Goal: Book appointment/travel/reservation

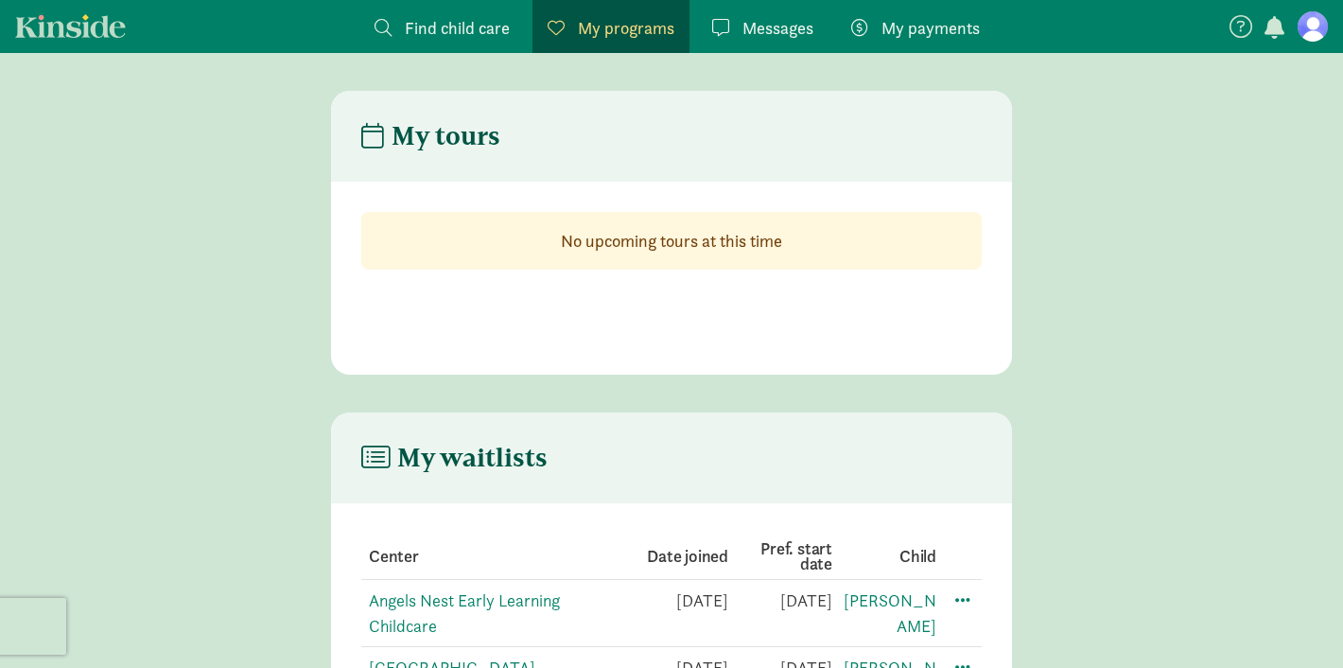
scroll to position [114, 0]
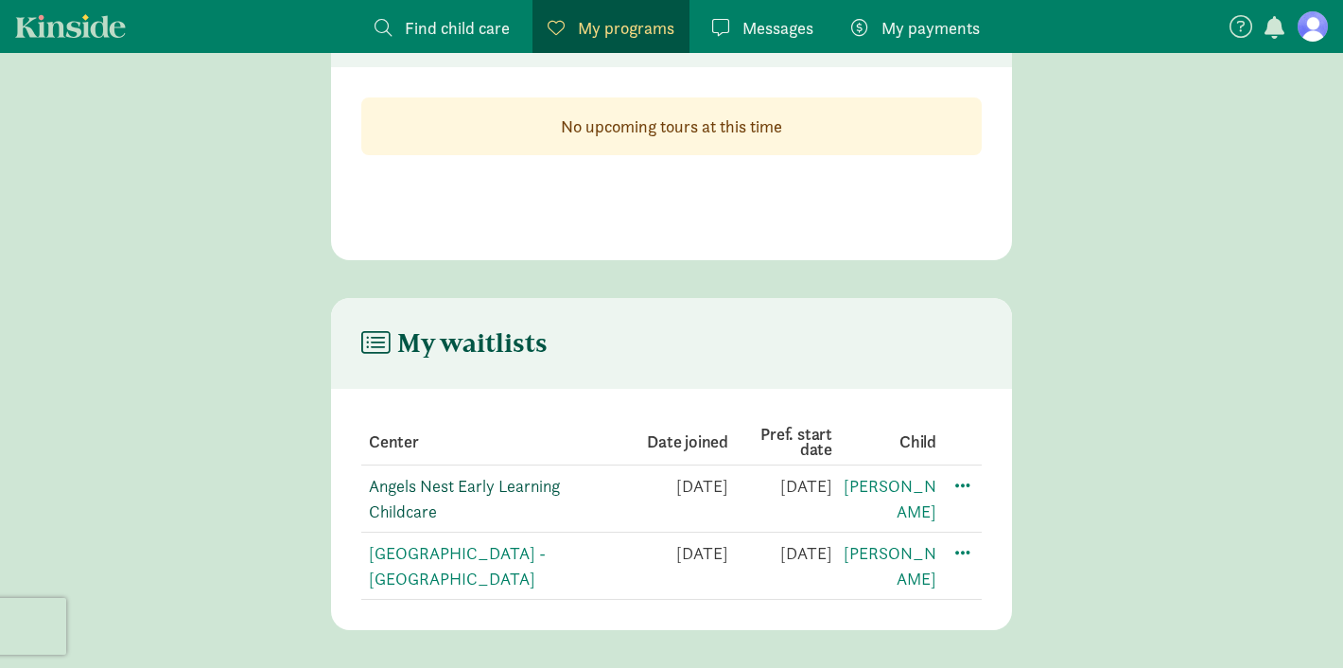
click at [407, 518] on link "Angels Nest Early Learning Childcare" at bounding box center [464, 498] width 191 height 47
click at [389, 557] on link "[GEOGRAPHIC_DATA] - [GEOGRAPHIC_DATA]" at bounding box center [457, 565] width 177 height 47
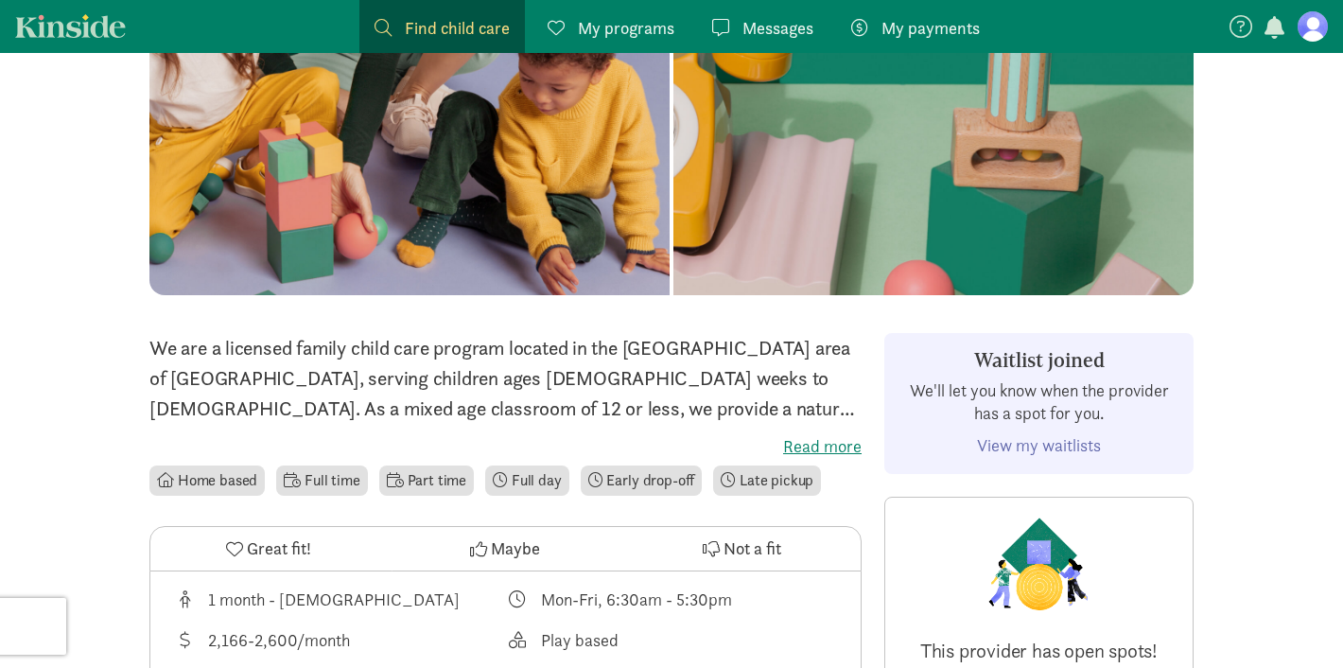
scroll to position [202, 0]
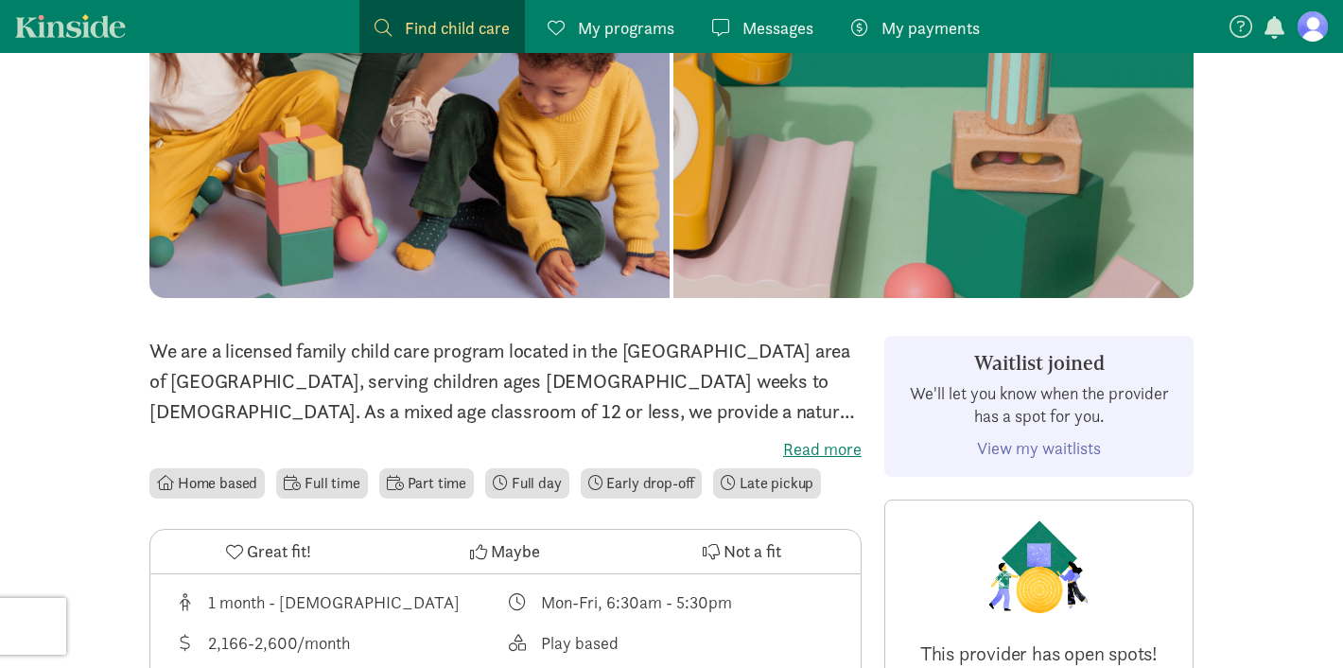
click at [810, 448] on label "Read more" at bounding box center [505, 449] width 712 height 23
click at [0, 0] on input "Read more" at bounding box center [0, 0] width 0 height 0
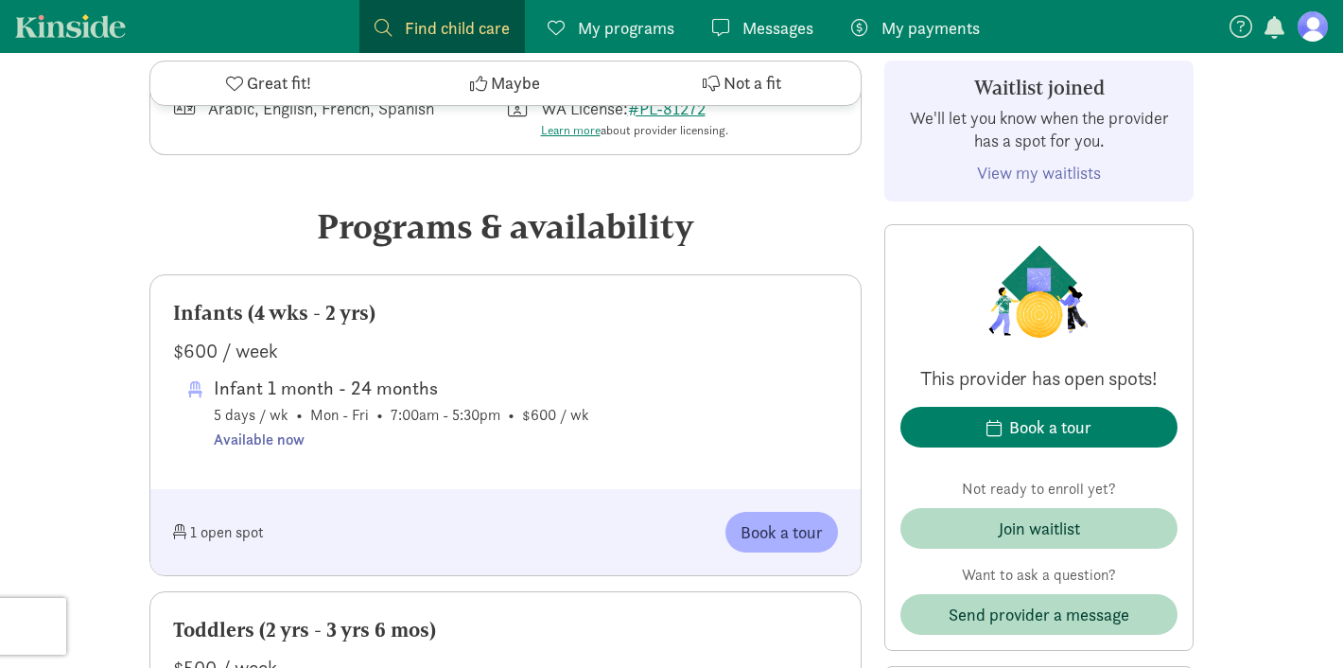
scroll to position [816, 0]
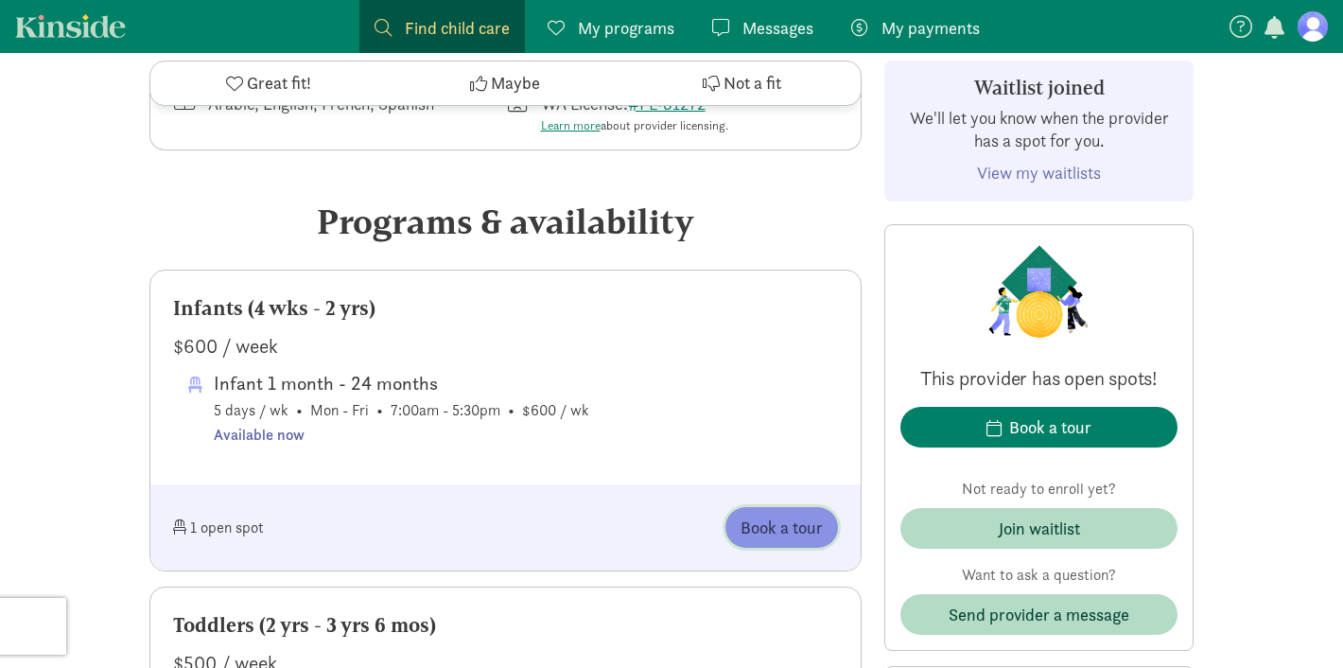
click at [759, 515] on span "Book a tour" at bounding box center [782, 528] width 82 height 26
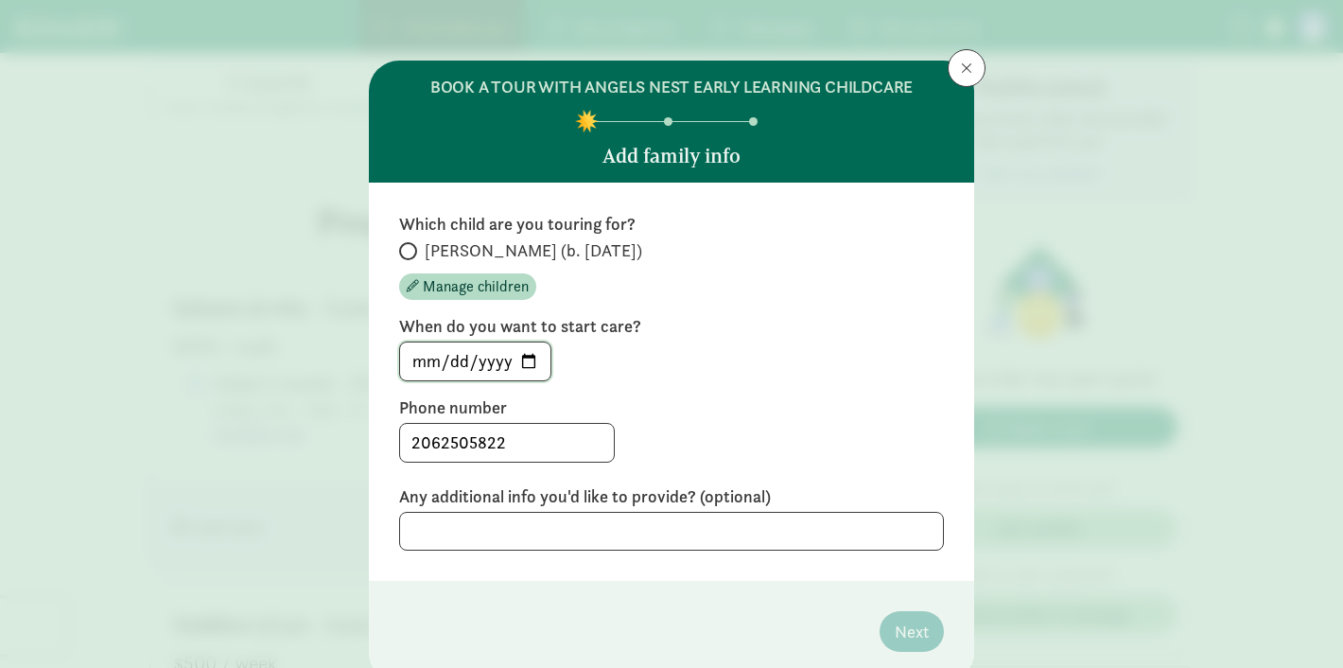
click at [534, 372] on input "2025-08-12" at bounding box center [475, 361] width 150 height 38
click at [532, 368] on input "2025-08-12" at bounding box center [475, 361] width 150 height 38
click at [400, 242] on label "Owen (b. June 2025)" at bounding box center [671, 250] width 545 height 23
click at [400, 245] on input "Owen (b. June 2025)" at bounding box center [405, 251] width 12 height 12
radio input "true"
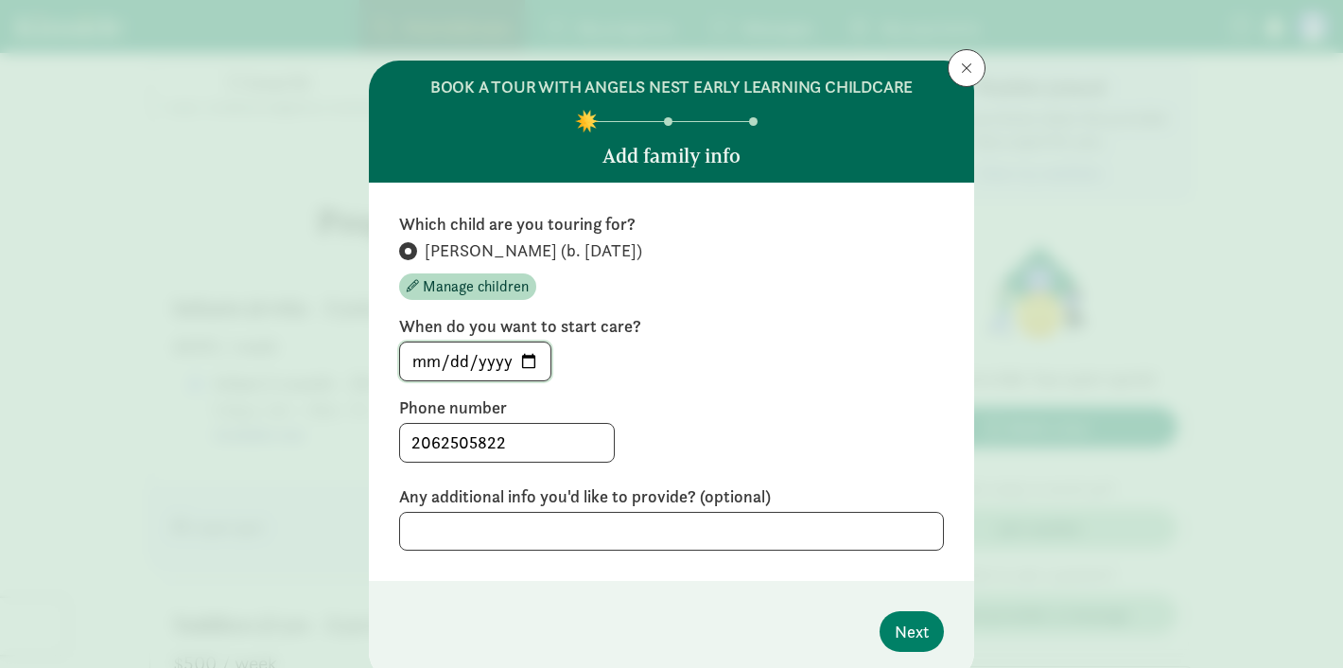
click at [488, 355] on input "2025-08-12" at bounding box center [475, 361] width 150 height 38
click at [539, 361] on input "2025-08-12" at bounding box center [475, 361] width 150 height 38
click at [527, 361] on input "2025-08-12" at bounding box center [475, 361] width 150 height 38
click at [530, 363] on input "2025-12-02" at bounding box center [475, 361] width 150 height 38
click at [640, 359] on div "2025-12-02" at bounding box center [671, 362] width 545 height 40
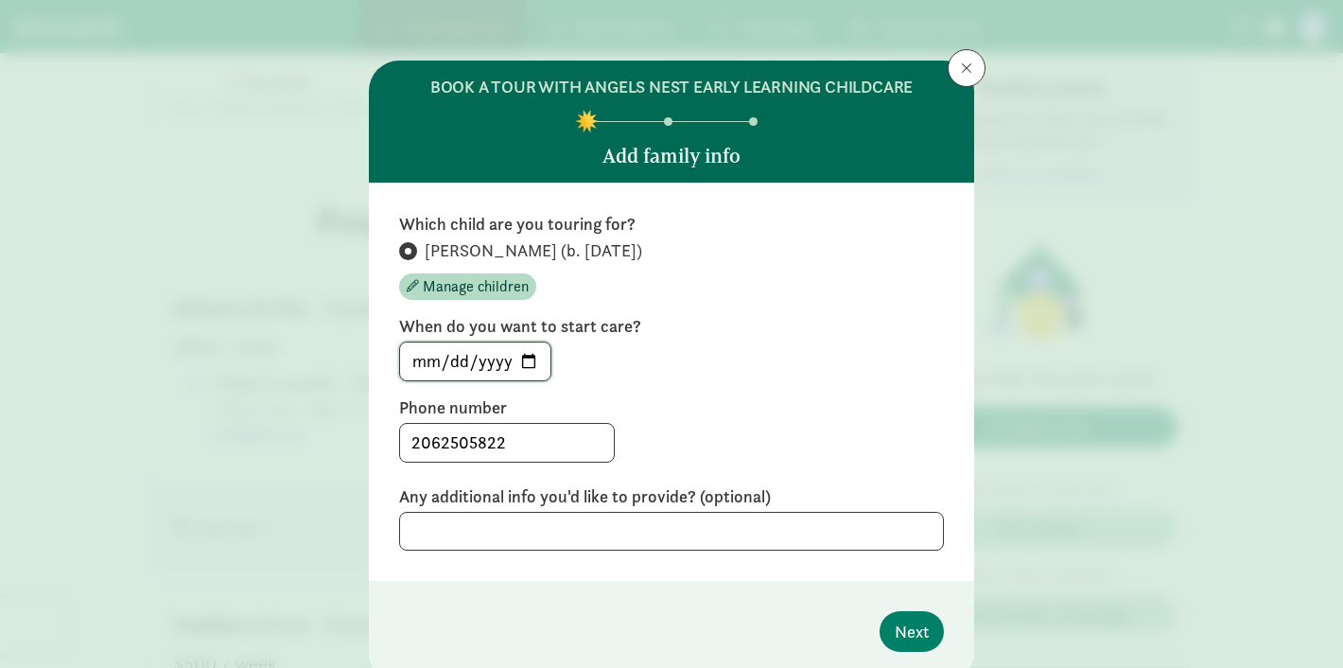
click at [533, 358] on input "2025-12-02" at bounding box center [475, 361] width 150 height 38
type input "2025-12-01"
click at [612, 405] on label "Phone number" at bounding box center [671, 407] width 545 height 23
click at [526, 519] on textarea at bounding box center [671, 531] width 545 height 39
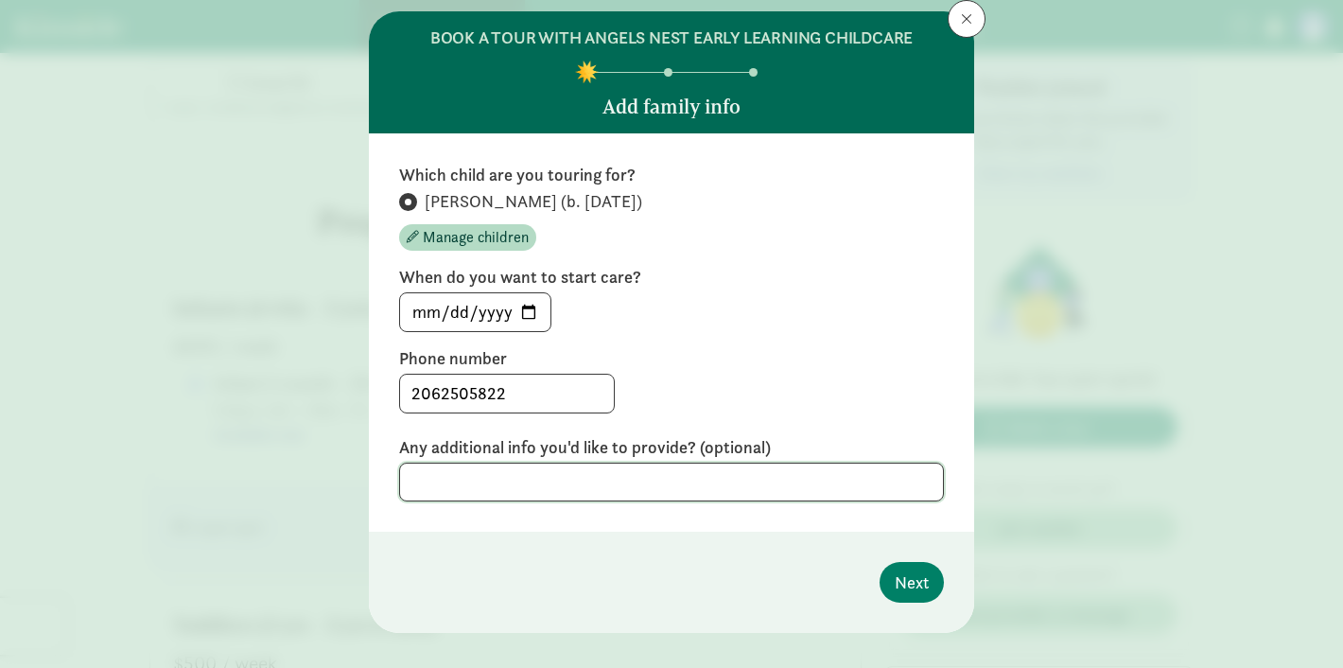
scroll to position [48, 0]
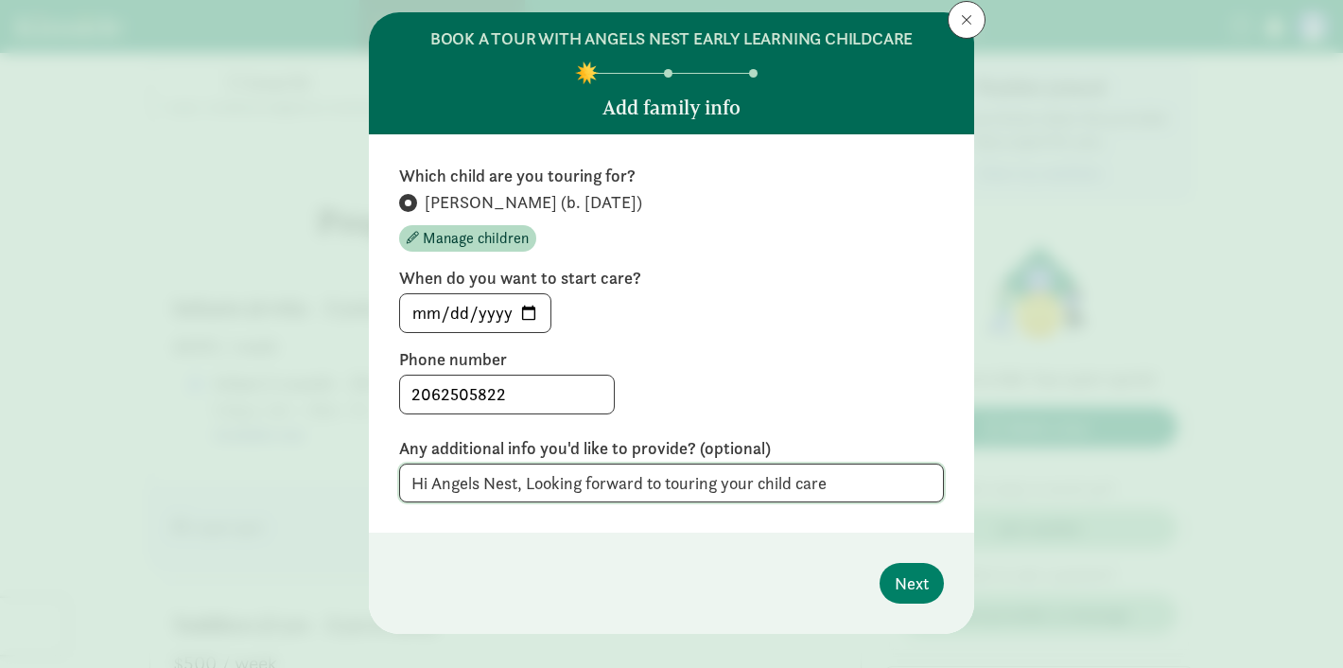
click at [721, 481] on textarea "Hi Angels Nest, Looking forward to touring your child care" at bounding box center [671, 483] width 545 height 39
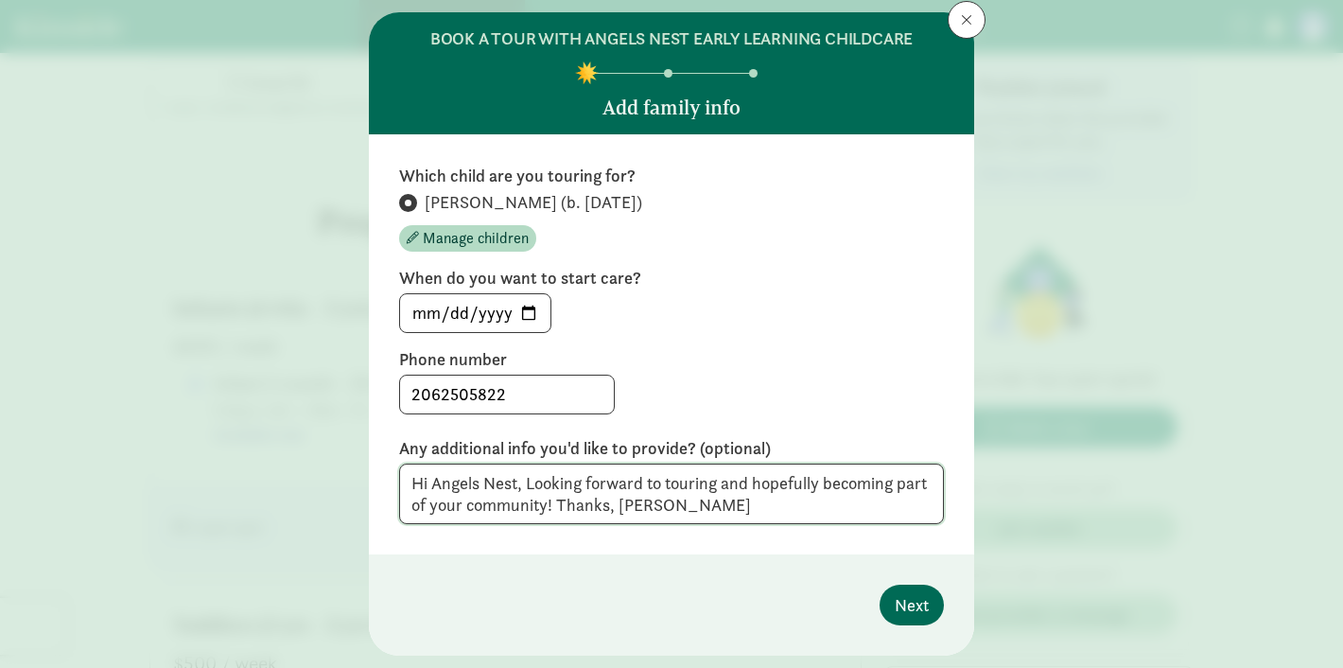
type textarea "Hi Angels Nest, Looking forward to touring and hopefully becoming part of your …"
click at [916, 615] on span "Next" at bounding box center [912, 605] width 34 height 26
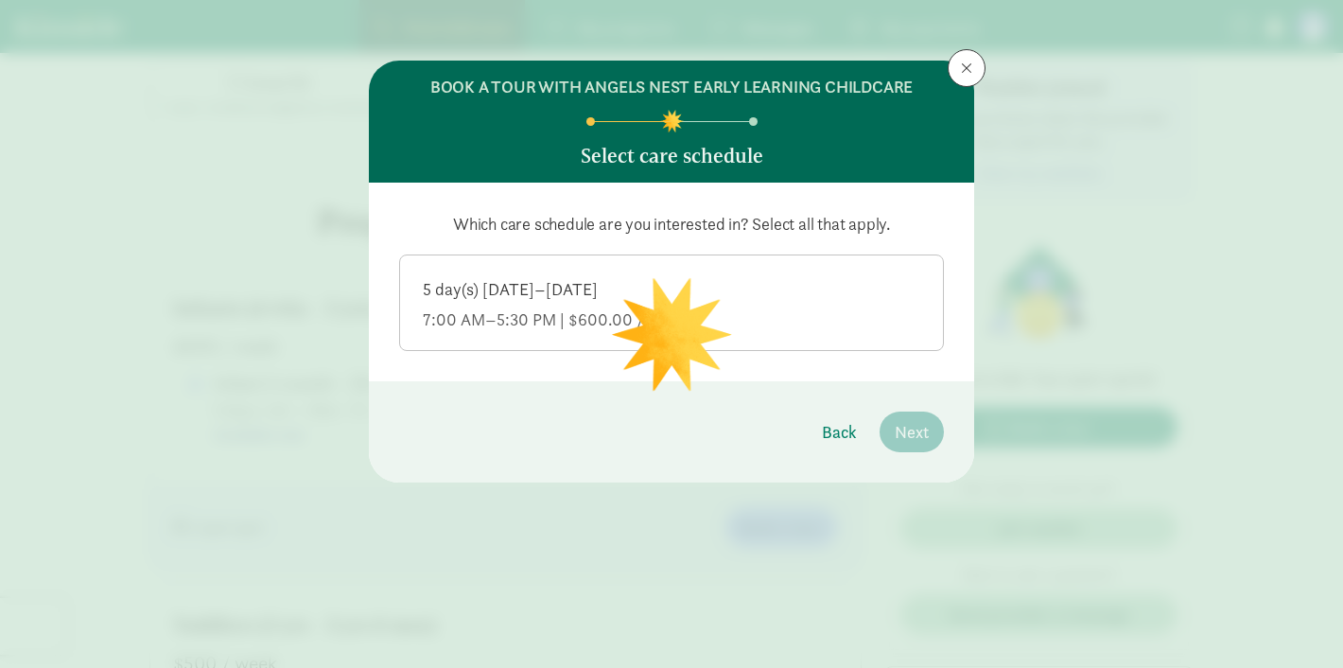
scroll to position [0, 0]
click at [797, 308] on div "5 day(s) Monday–Friday" at bounding box center [672, 319] width 498 height 23
click at [0, 0] on input "5 day(s) Monday–Friday 7:00 AM–5:30 PM | $600.00 / weekly" at bounding box center [0, 0] width 0 height 0
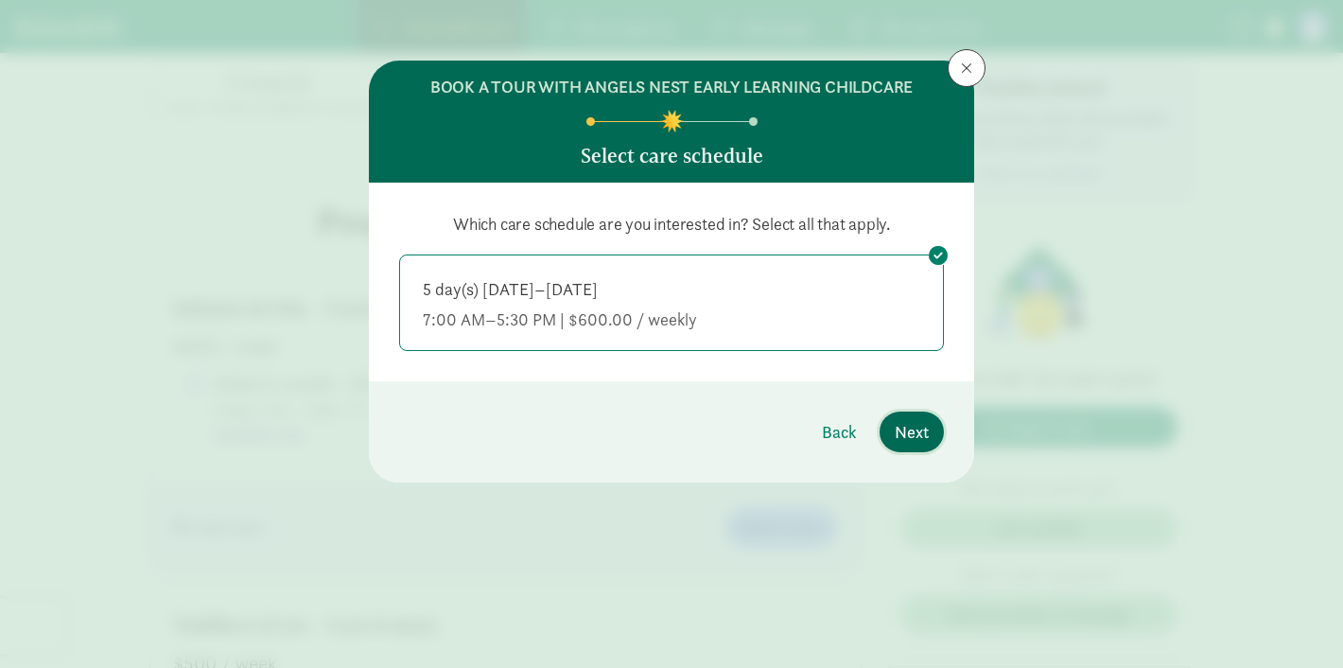
click at [894, 427] on button "Next" at bounding box center [912, 432] width 64 height 41
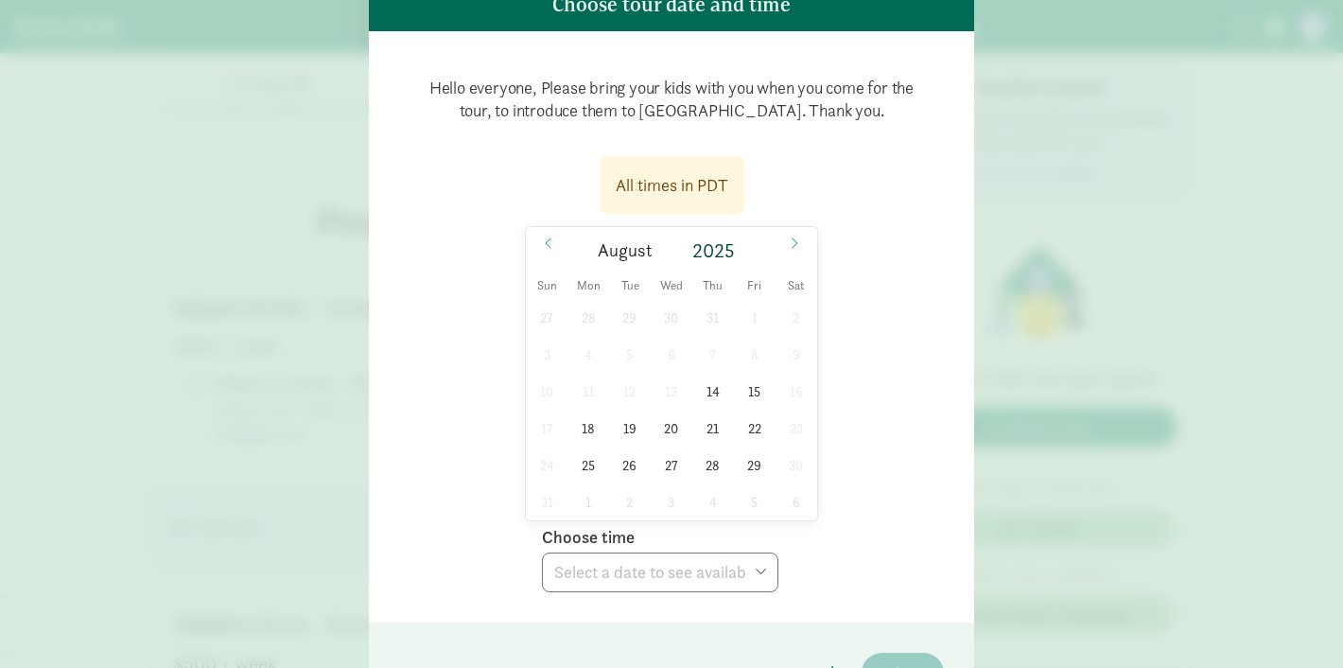
scroll to position [141, 0]
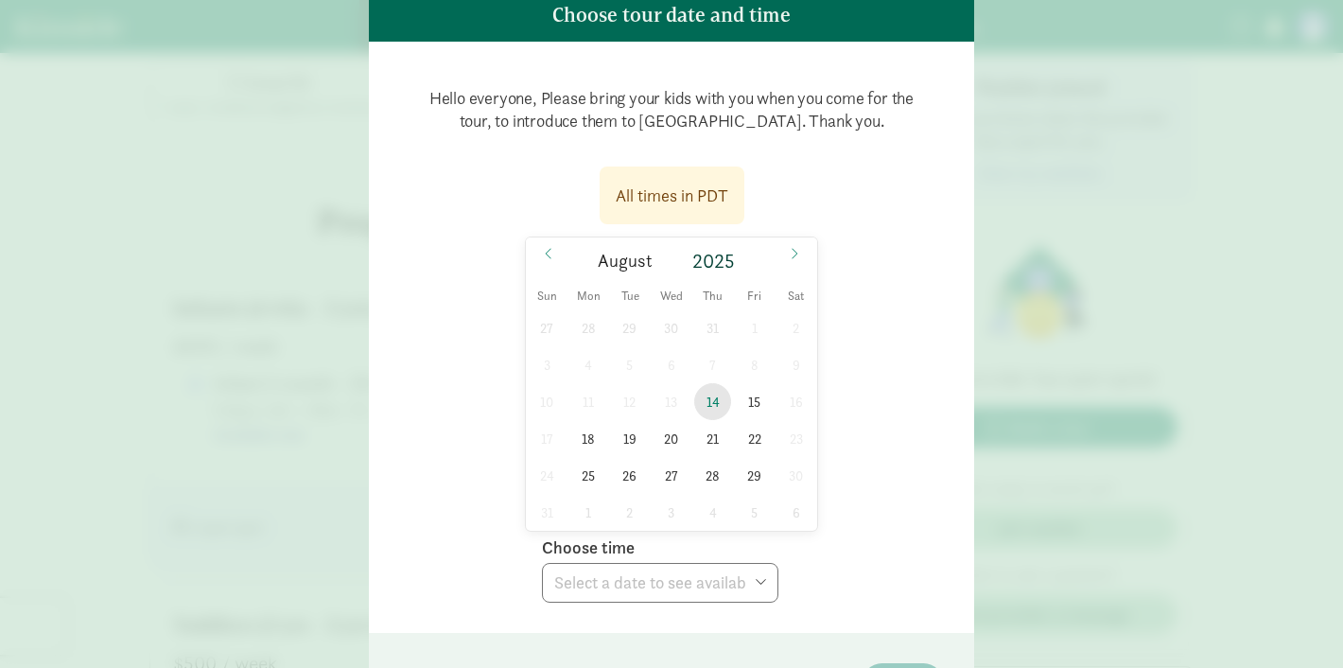
click at [720, 407] on span "14" at bounding box center [712, 401] width 37 height 37
click at [754, 407] on span "15" at bounding box center [754, 401] width 37 height 37
click at [634, 596] on select "Choose time 05:00 PM 05:30 PM" at bounding box center [660, 583] width 237 height 40
click at [588, 440] on span "18" at bounding box center [589, 438] width 37 height 37
click at [588, 604] on div "Hello everyone, Please bring your kids with you when you come for the tour, to …" at bounding box center [672, 337] width 606 height 591
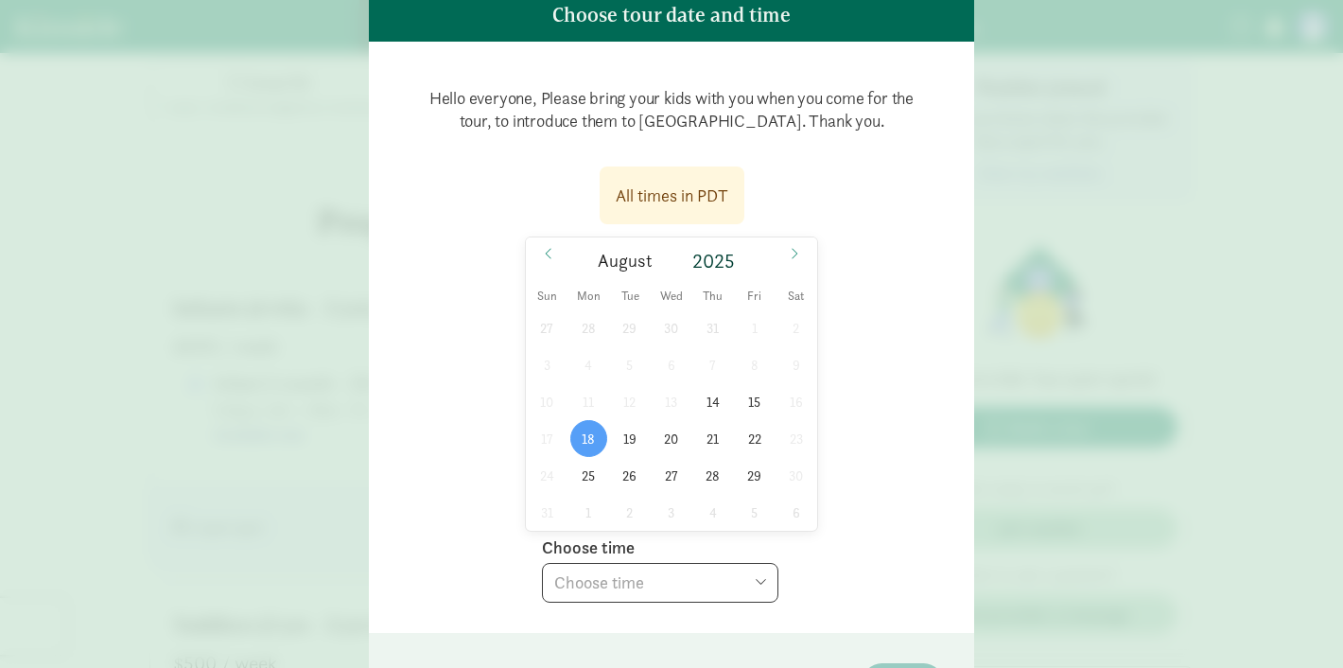
click at [588, 594] on select "Choose time 05:00 PM 05:30 PM" at bounding box center [660, 583] width 237 height 40
click at [629, 436] on span "19" at bounding box center [629, 438] width 37 height 37
click at [624, 572] on select "Choose time 05:00 PM 05:30 PM" at bounding box center [660, 583] width 237 height 40
click at [715, 446] on span "21" at bounding box center [712, 438] width 37 height 37
click at [762, 438] on span "22" at bounding box center [754, 438] width 37 height 37
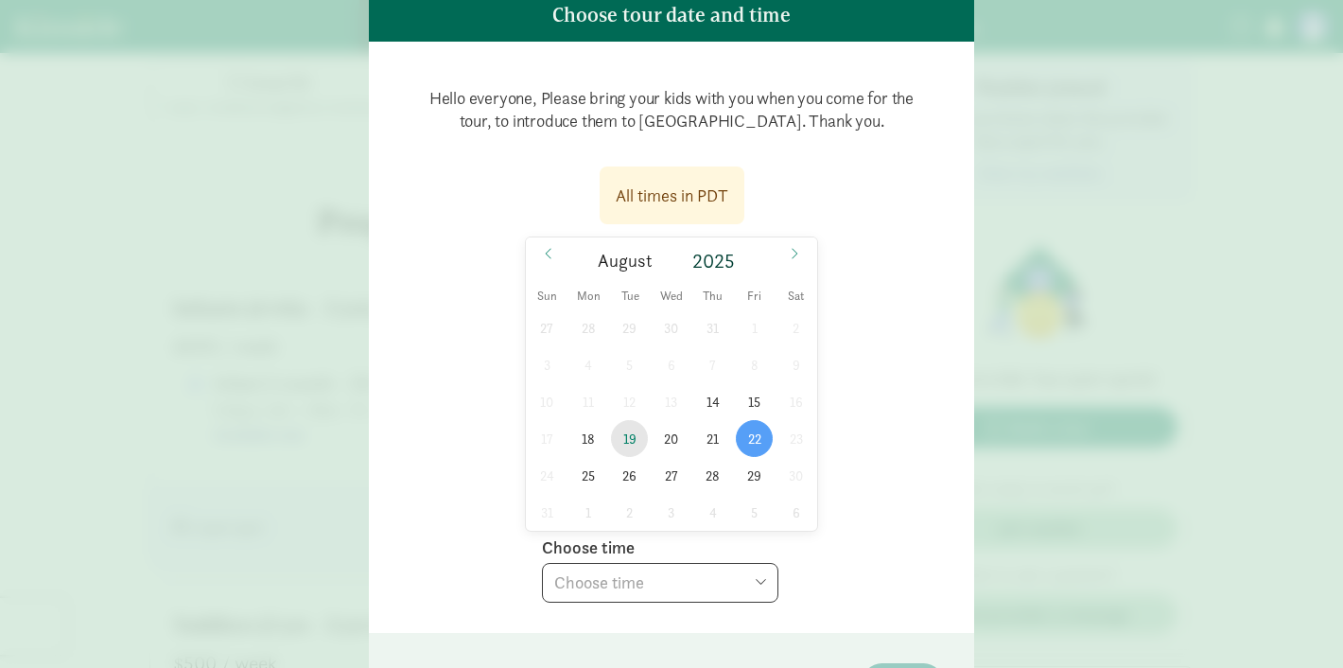
click at [624, 445] on span "19" at bounding box center [629, 438] width 37 height 37
click at [694, 445] on div "27 28 29 30 31 1 2 3 4 5 6 7 8 9 10 11 12 13 14 15 16 17 18 19 20 21 22 23 24 2…" at bounding box center [671, 419] width 291 height 221
click at [682, 439] on span "20" at bounding box center [671, 438] width 37 height 37
click at [752, 439] on span "22" at bounding box center [754, 438] width 37 height 37
click at [606, 472] on span "25" at bounding box center [589, 475] width 37 height 37
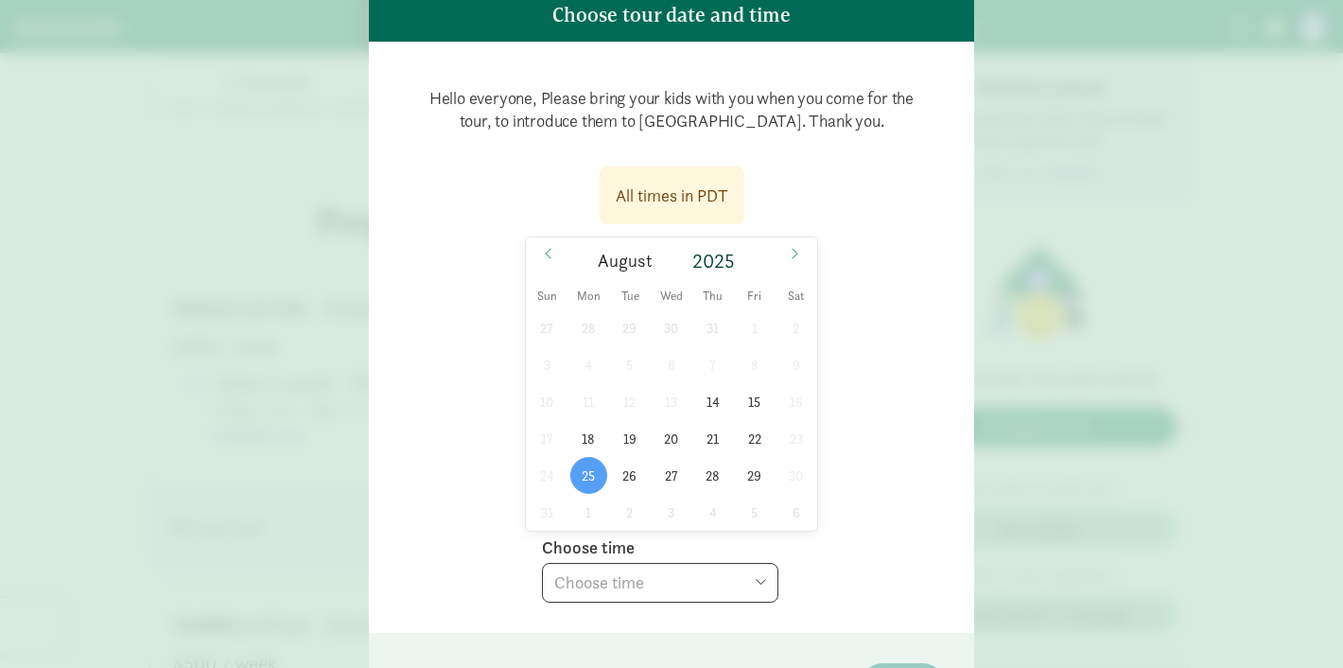
click at [594, 584] on select "Choose time 05:00 PM 05:30 PM" at bounding box center [660, 583] width 237 height 40
click at [707, 445] on span "21" at bounding box center [712, 438] width 37 height 37
click at [624, 599] on select "Choose time 05:00 PM 05:30 PM" at bounding box center [660, 583] width 237 height 40
click at [669, 442] on span "20" at bounding box center [671, 438] width 37 height 37
click at [727, 442] on span "21" at bounding box center [712, 438] width 37 height 37
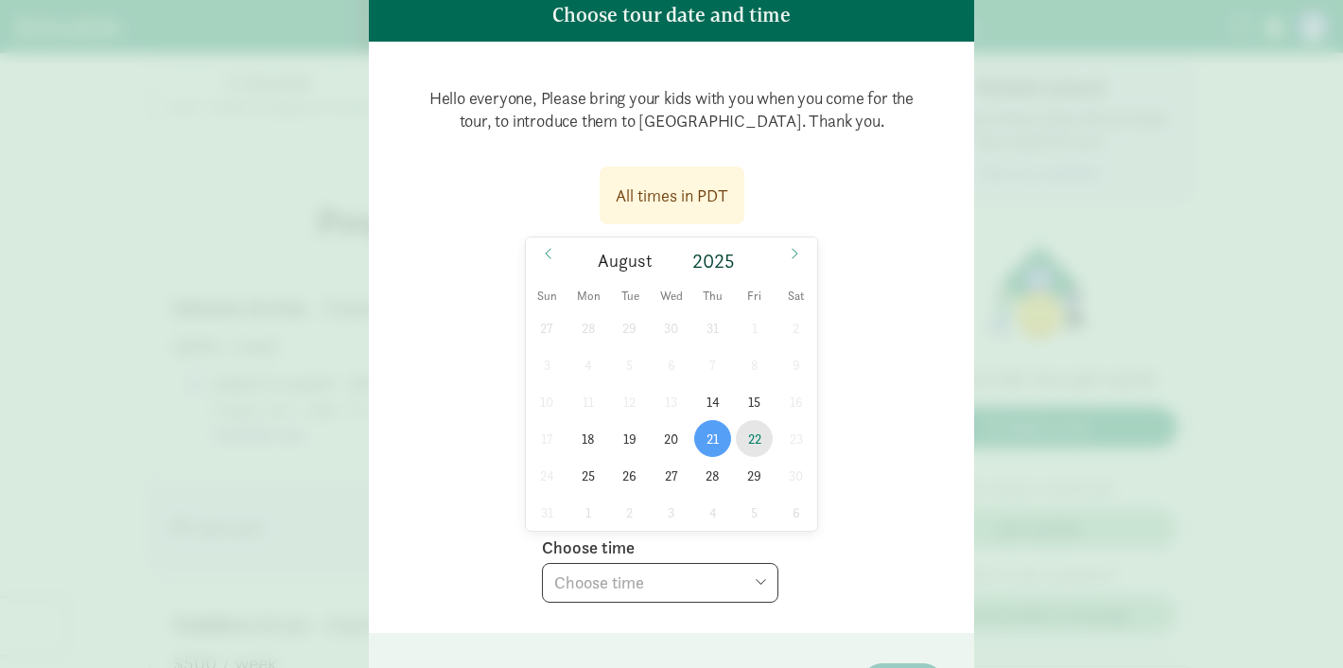
click at [760, 442] on span "22" at bounding box center [754, 438] width 37 height 37
click at [713, 416] on span "14" at bounding box center [712, 401] width 37 height 37
click at [757, 419] on span "15" at bounding box center [754, 401] width 37 height 37
click at [589, 441] on span "18" at bounding box center [589, 438] width 37 height 37
click at [614, 569] on select "Choose time 05:00 PM 05:30 PM" at bounding box center [660, 583] width 237 height 40
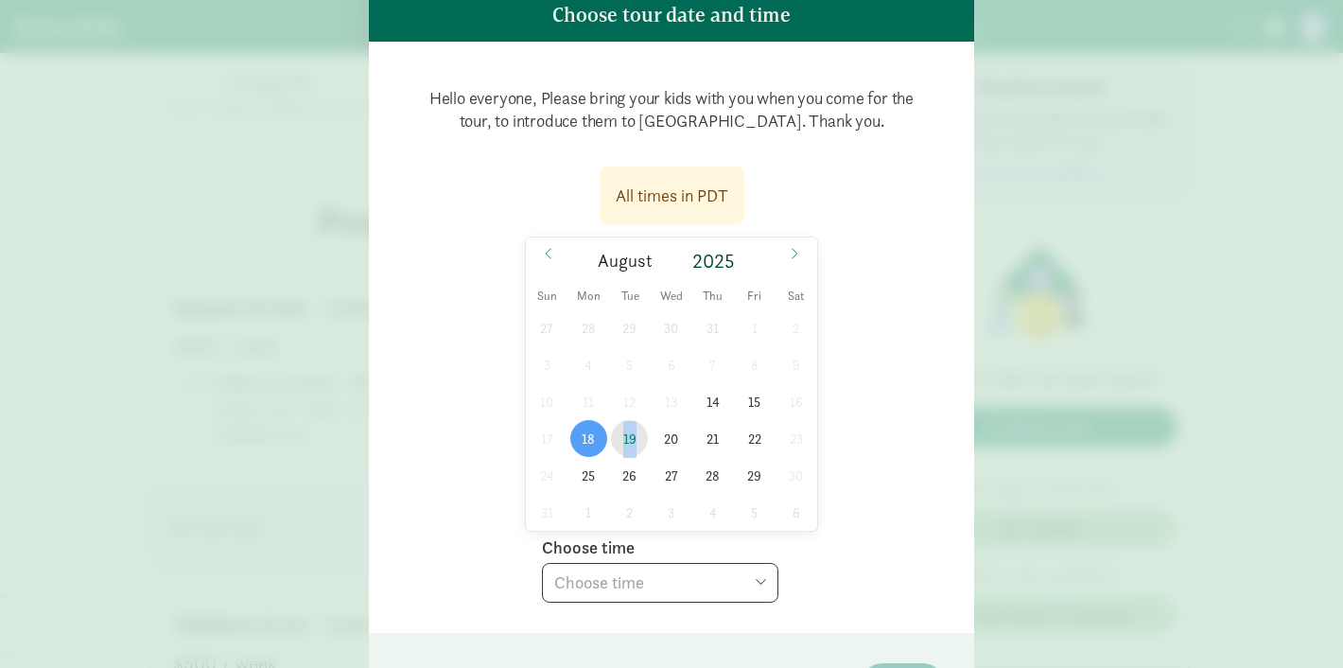
click at [632, 445] on span "19" at bounding box center [629, 438] width 37 height 37
click at [629, 585] on select "Choose time 05:00 PM 05:30 PM" at bounding box center [660, 583] width 237 height 40
click at [654, 450] on div "27 28 29 30 31 1 2 3 4 5 6 7 8 9 10 11 12 13 14 15 16 17 18 19 20 21 22 23 24 2…" at bounding box center [671, 419] width 291 height 221
click at [674, 437] on span "20" at bounding box center [671, 438] width 37 height 37
click at [710, 407] on span "14" at bounding box center [712, 401] width 37 height 37
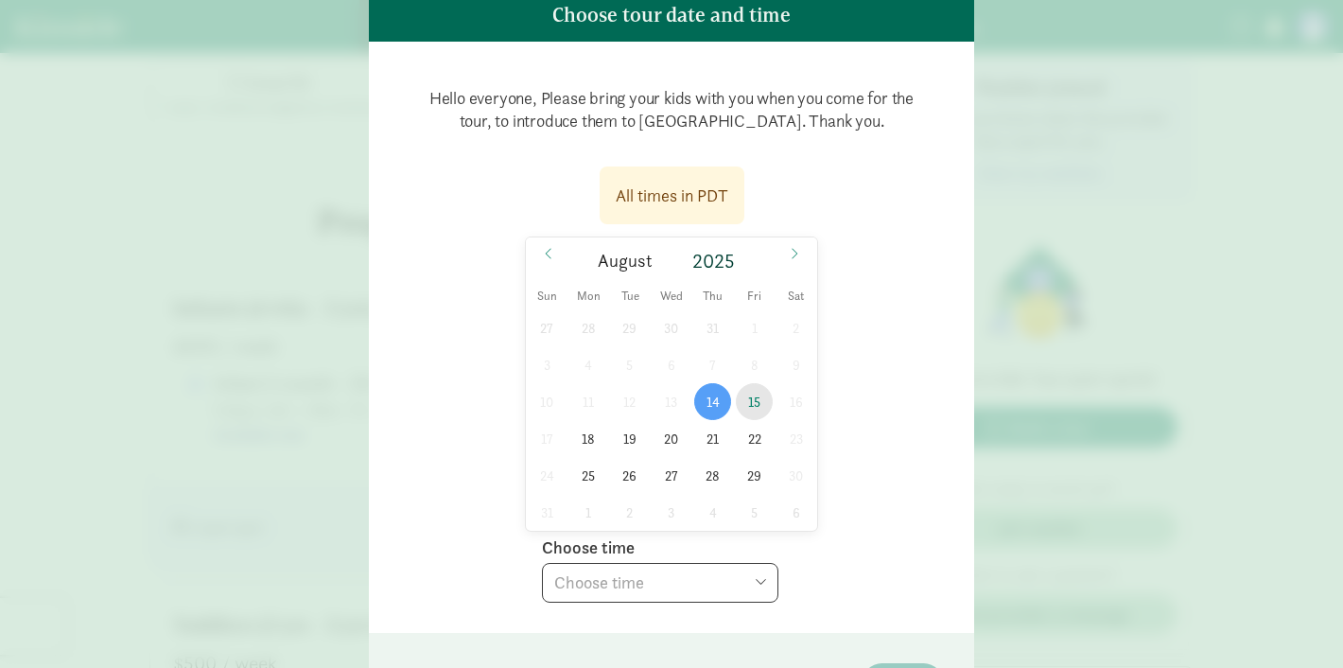
click at [764, 408] on span "15" at bounding box center [754, 401] width 37 height 37
click at [577, 477] on span "25" at bounding box center [589, 475] width 37 height 37
click at [641, 435] on span "19" at bounding box center [629, 438] width 37 height 37
click at [590, 573] on select "Choose time 05:00 PM 05:30 PM" at bounding box center [660, 583] width 237 height 40
select select "2025-08-19T17:00:00.000-07:00"
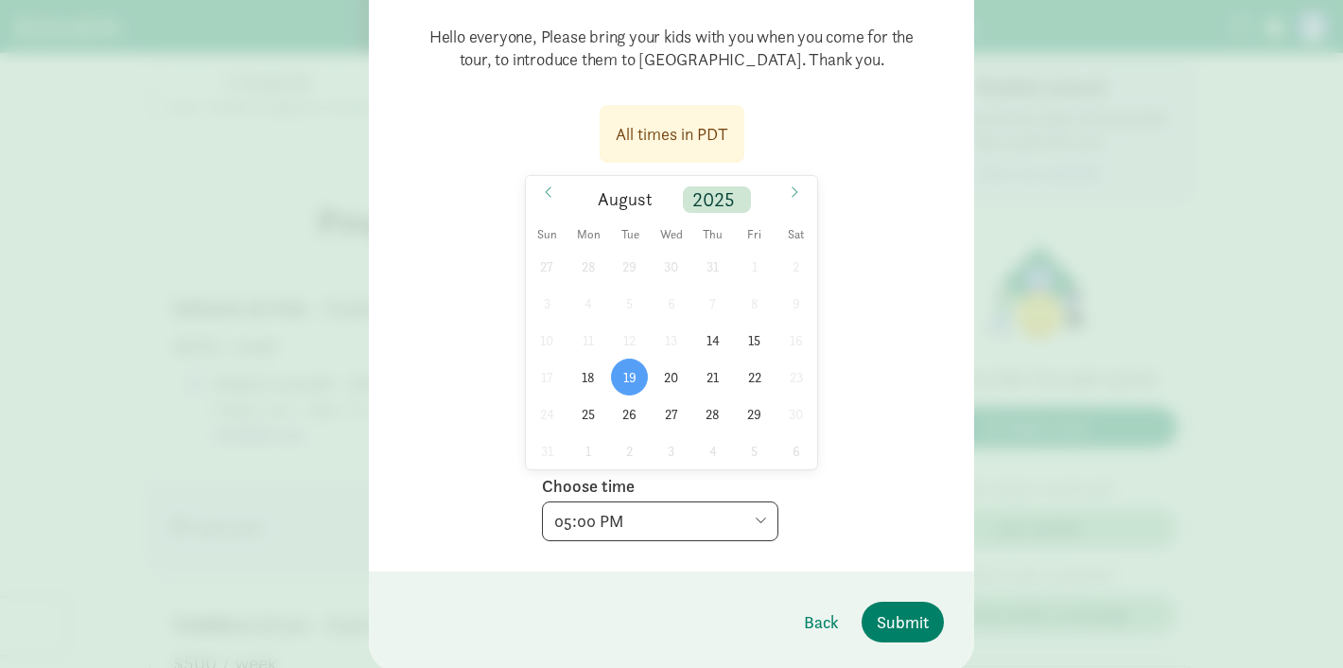
scroll to position [268, 0]
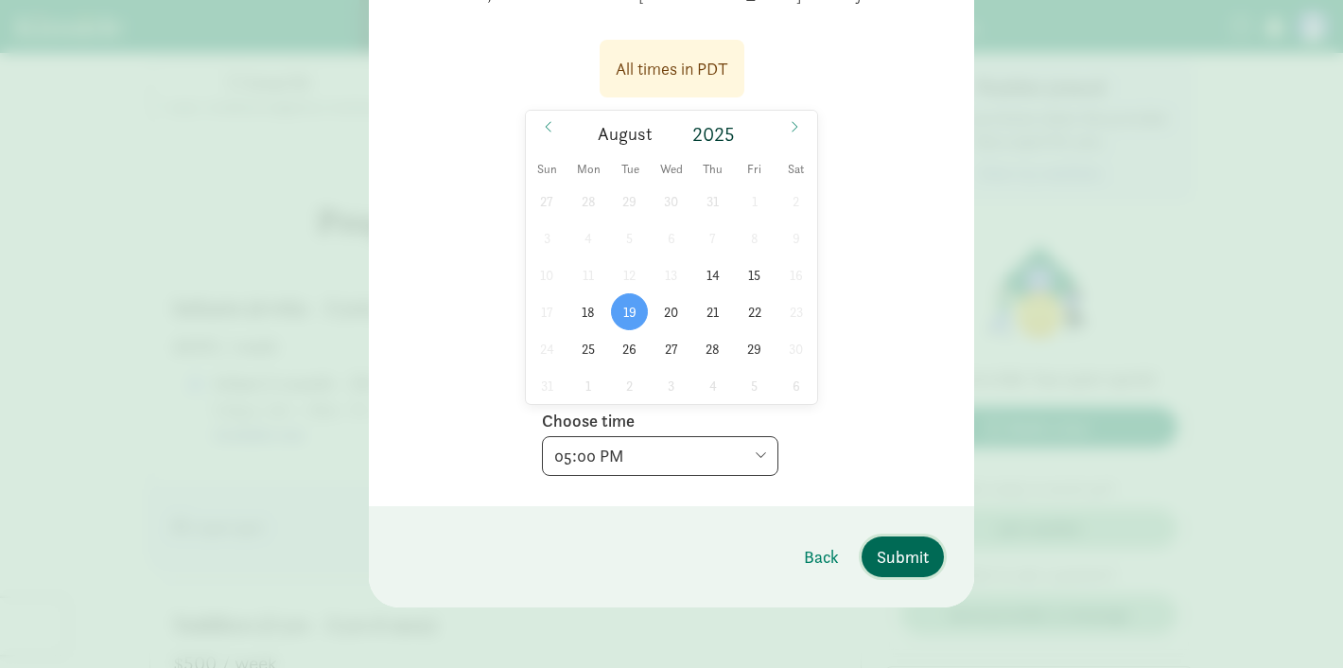
click at [890, 558] on span "Submit" at bounding box center [903, 557] width 52 height 26
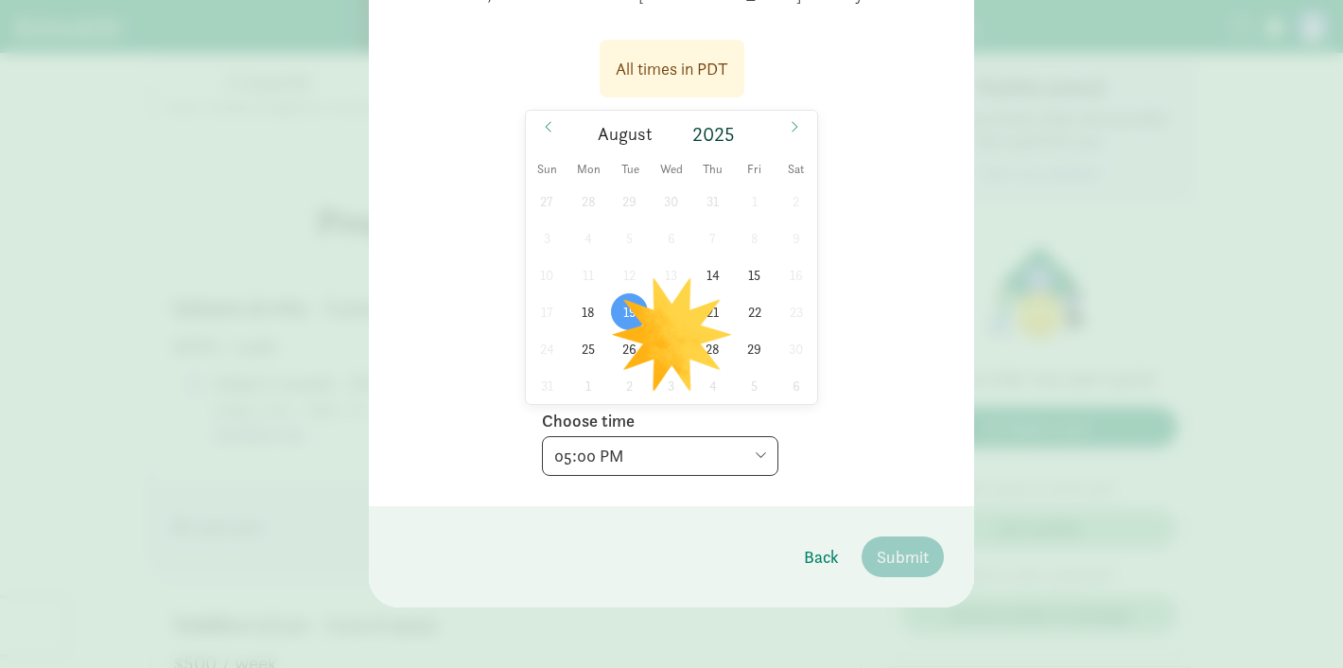
scroll to position [0, 0]
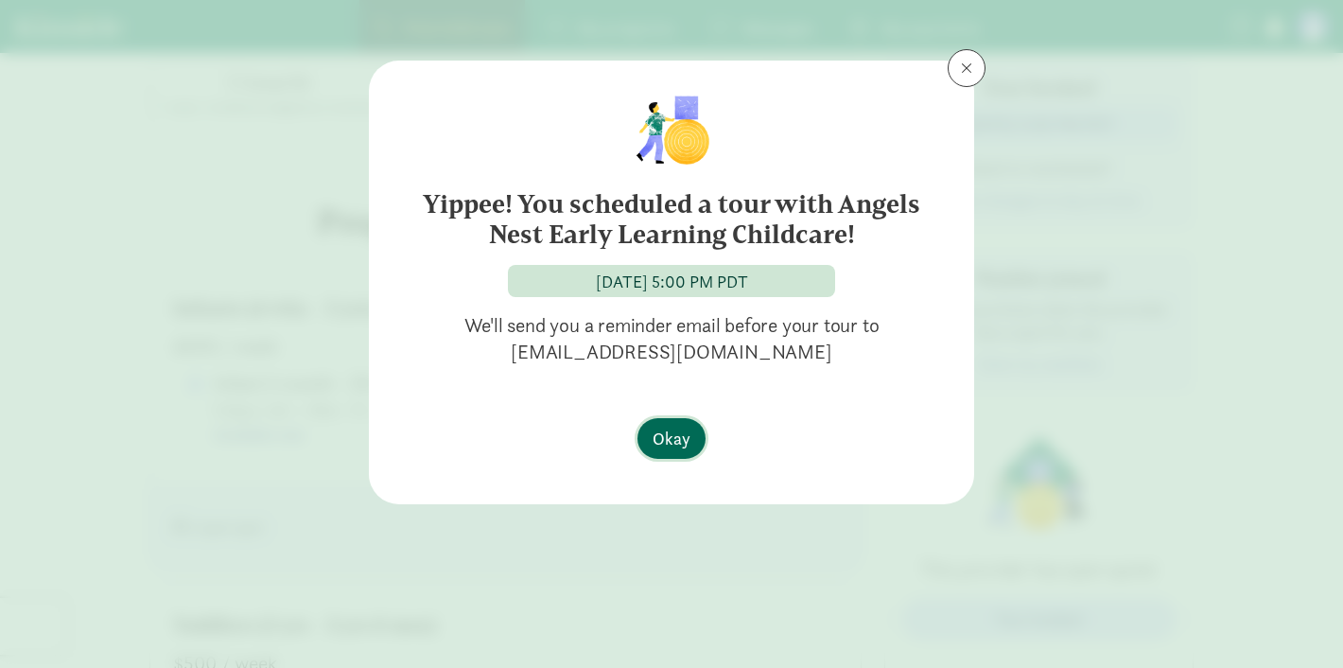
click at [699, 439] on button "Okay" at bounding box center [672, 438] width 68 height 41
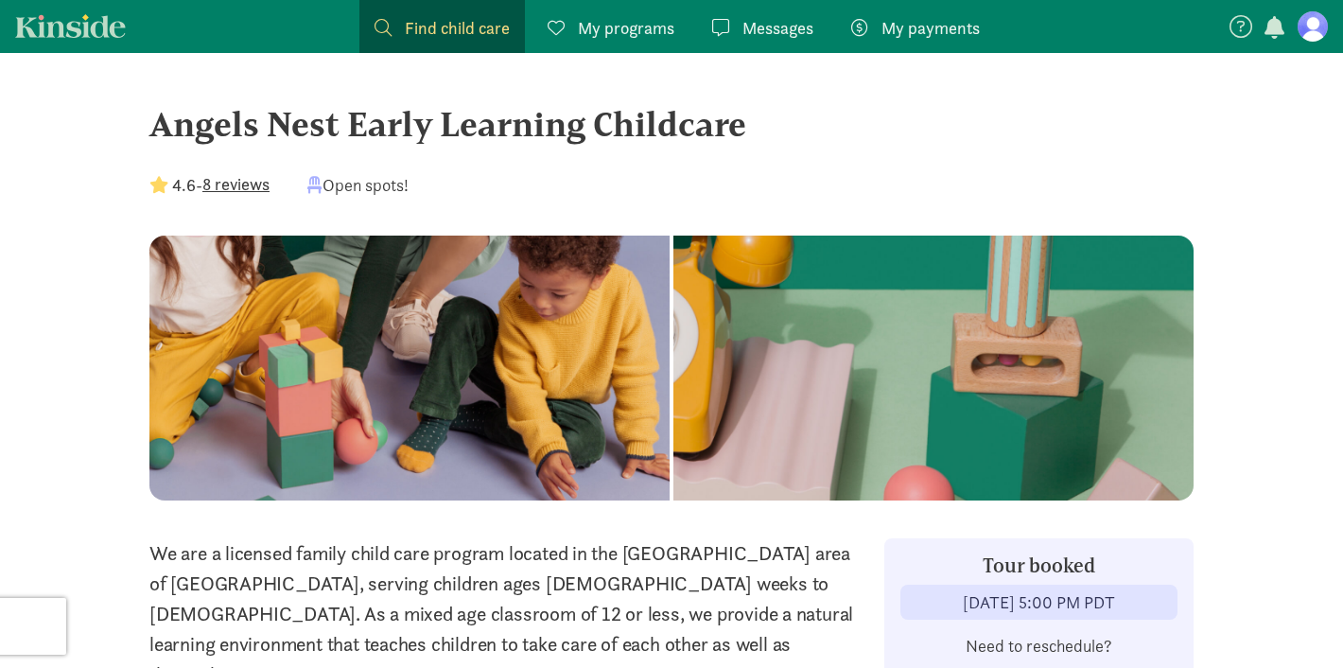
click at [601, 557] on p "We are a licensed family child care program located in the Greenwood area of Se…" at bounding box center [505, 613] width 712 height 151
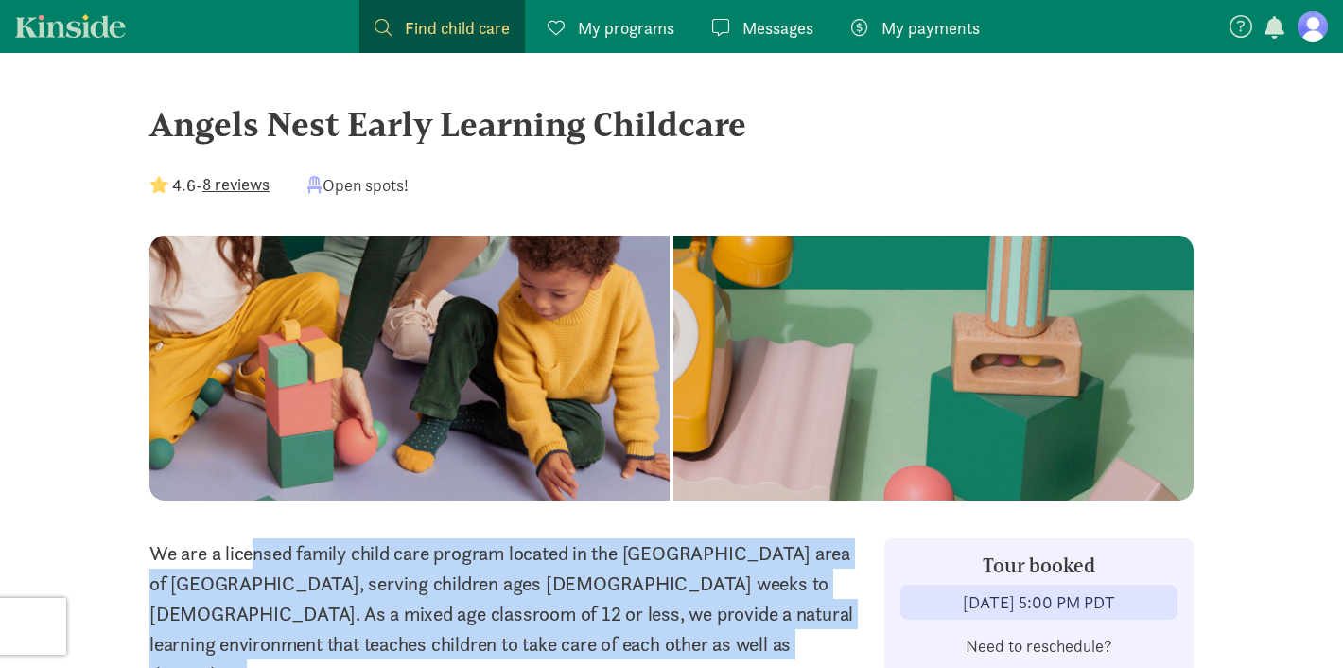
click at [583, 595] on p "We are a licensed family child care program located in the Greenwood area of Se…" at bounding box center [505, 613] width 712 height 151
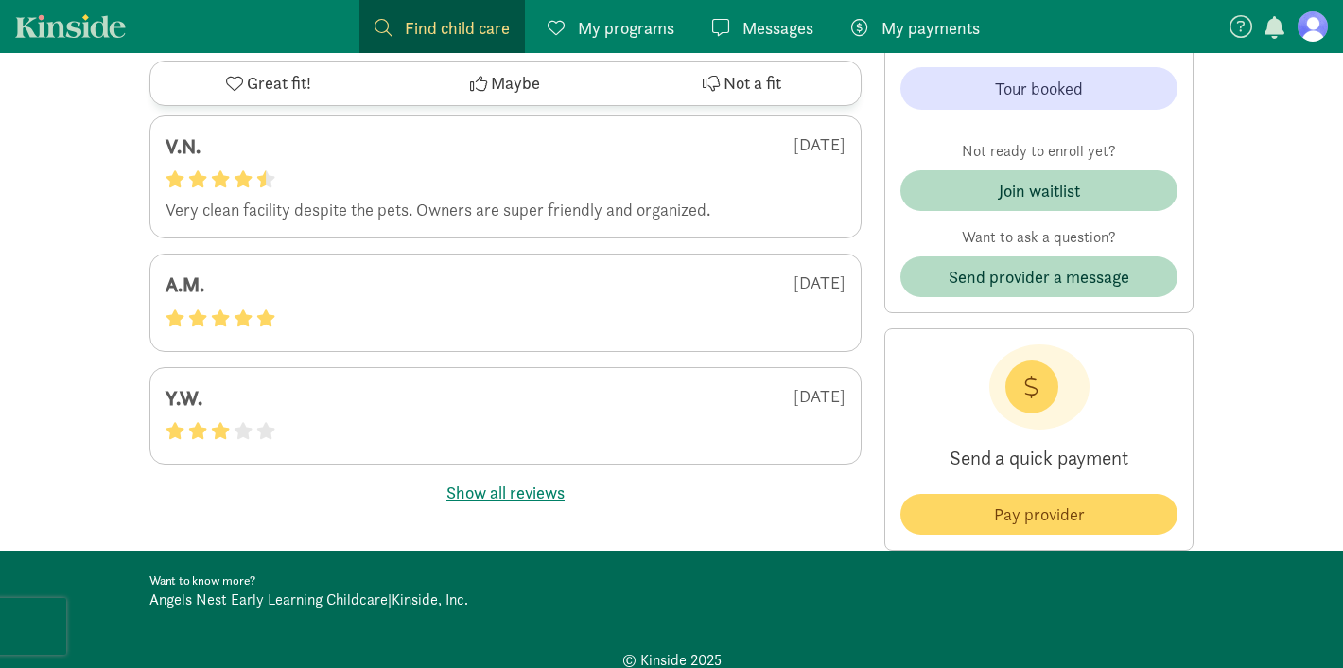
scroll to position [3641, 0]
